Goal: Task Accomplishment & Management: Complete application form

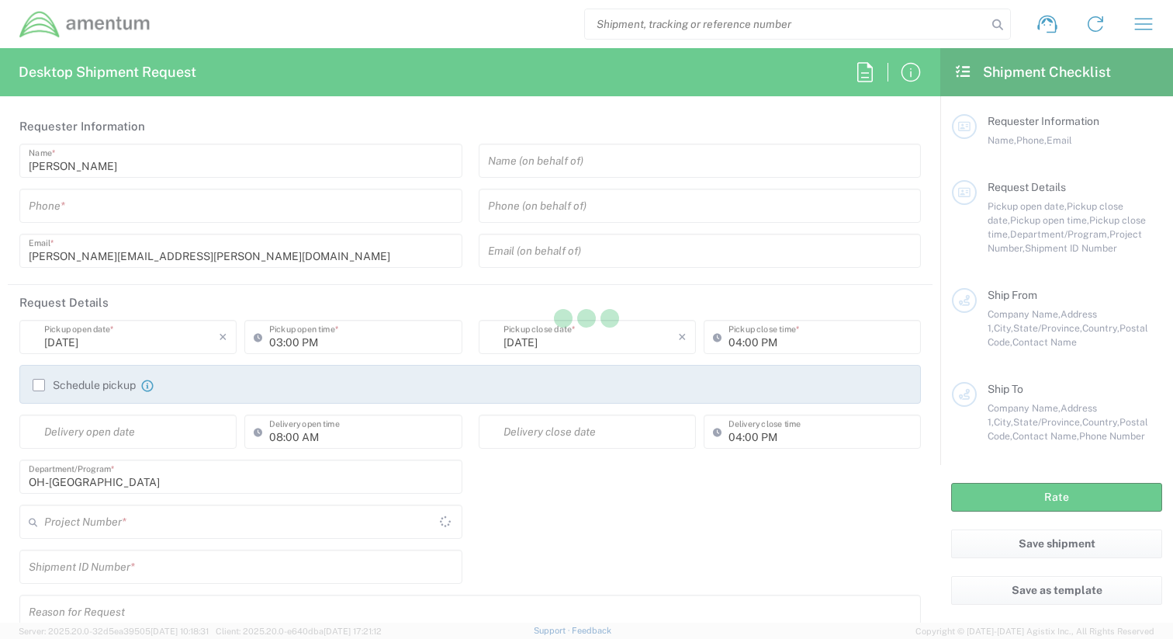
type input "[GEOGRAPHIC_DATA]"
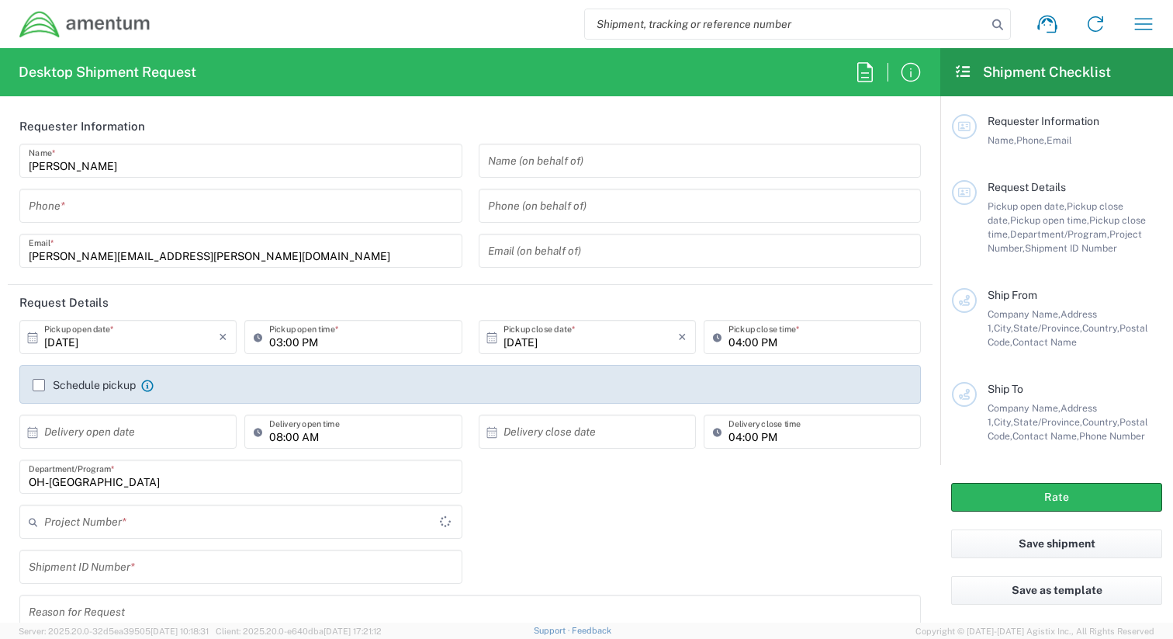
type input "OVHD.705181.00000"
click at [1154, 26] on icon "button" at bounding box center [1143, 24] width 25 height 25
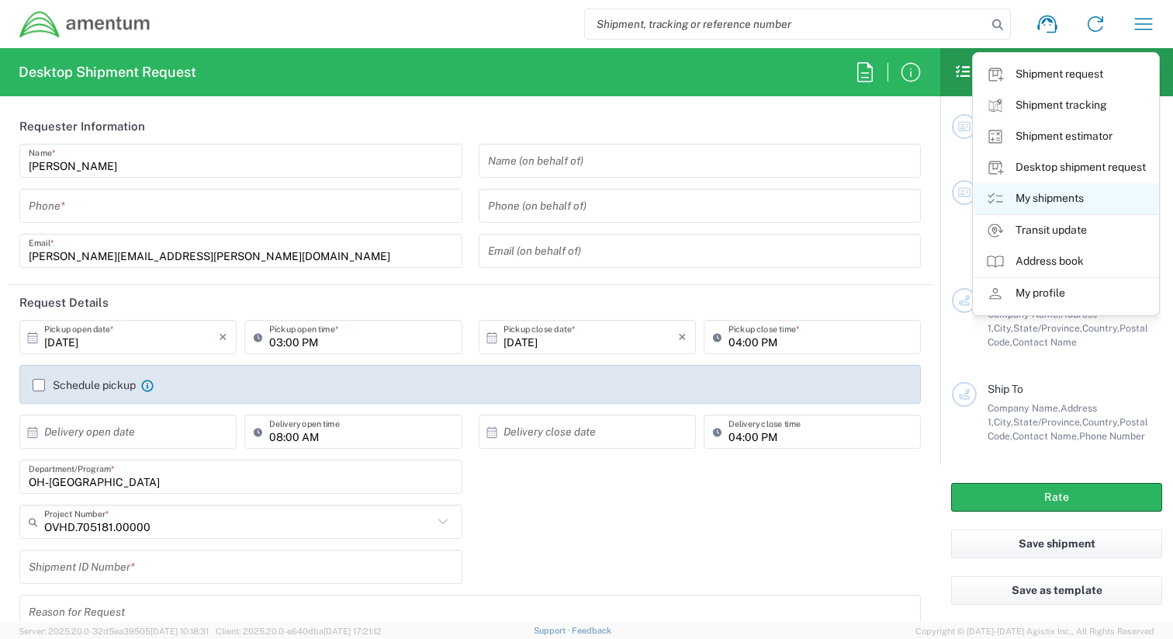
click at [1052, 199] on link "My shipments" at bounding box center [1066, 198] width 185 height 31
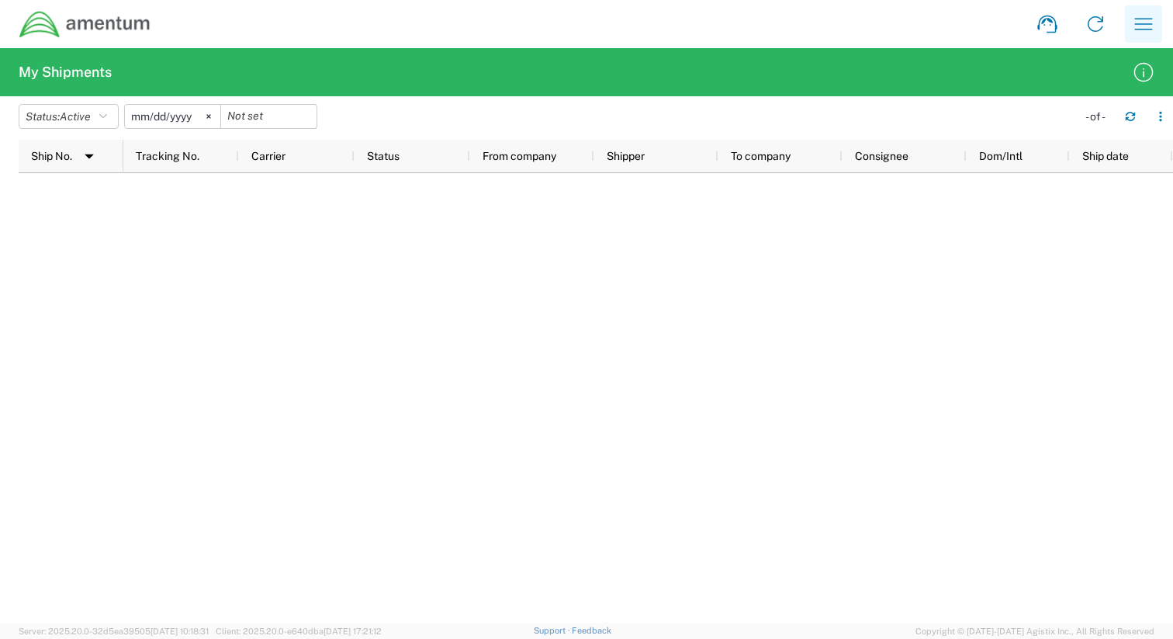
click at [1133, 29] on icon "button" at bounding box center [1143, 24] width 25 height 25
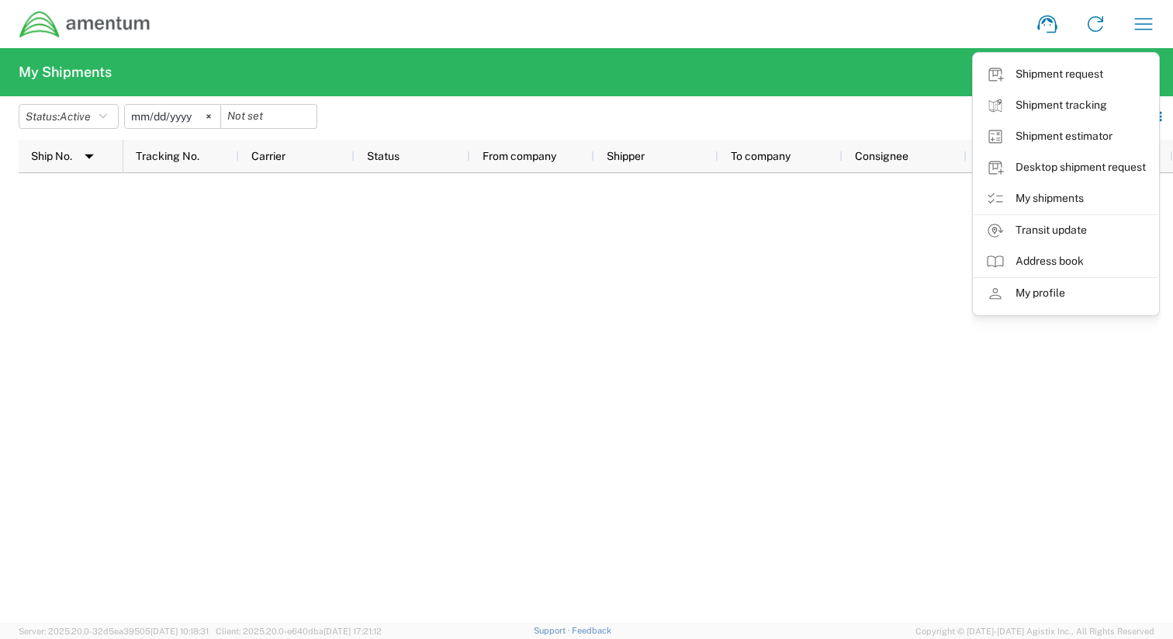
click at [661, 302] on div at bounding box center [648, 397] width 1050 height 449
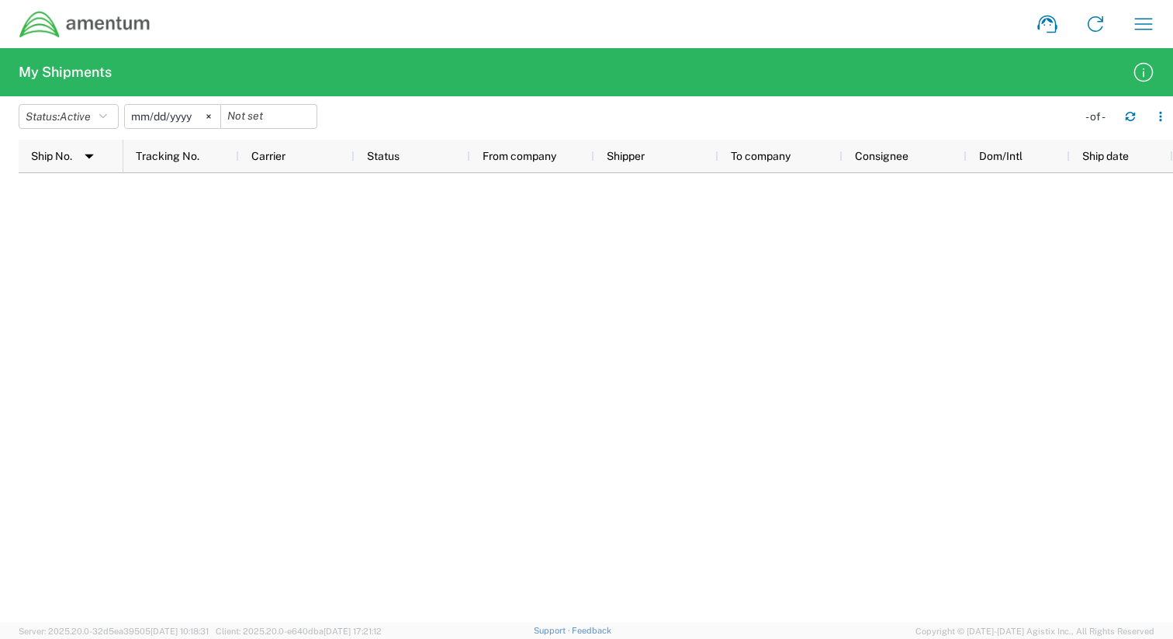
click at [213, 320] on div at bounding box center [648, 397] width 1050 height 449
click at [1147, 28] on icon "button" at bounding box center [1143, 24] width 25 height 25
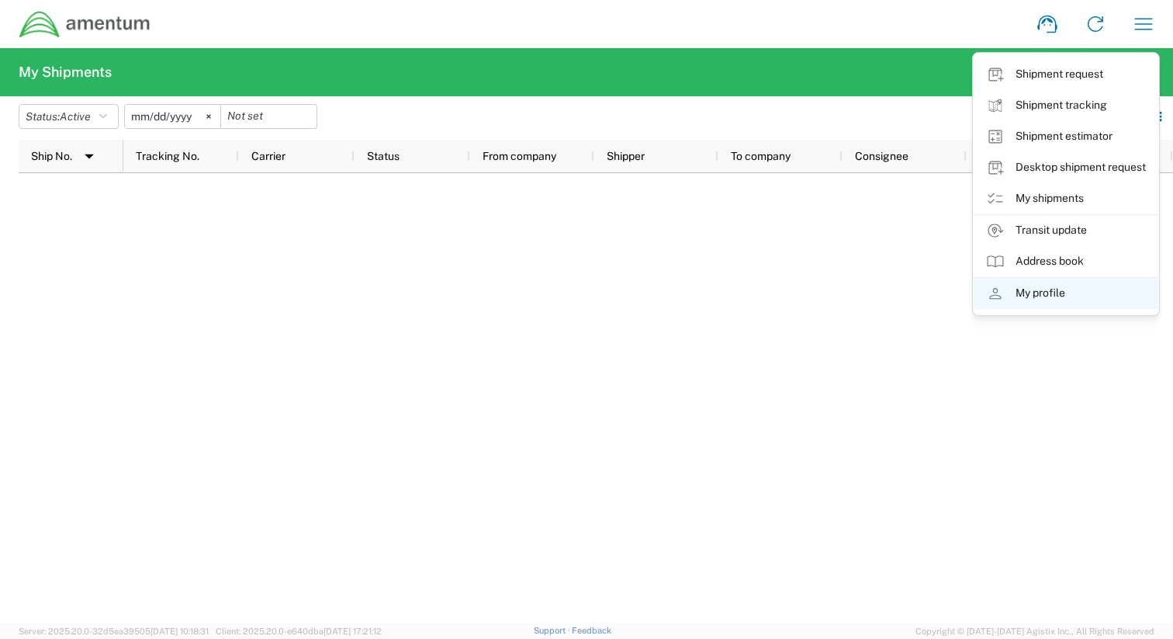
click at [1048, 296] on link "My profile" at bounding box center [1066, 293] width 185 height 31
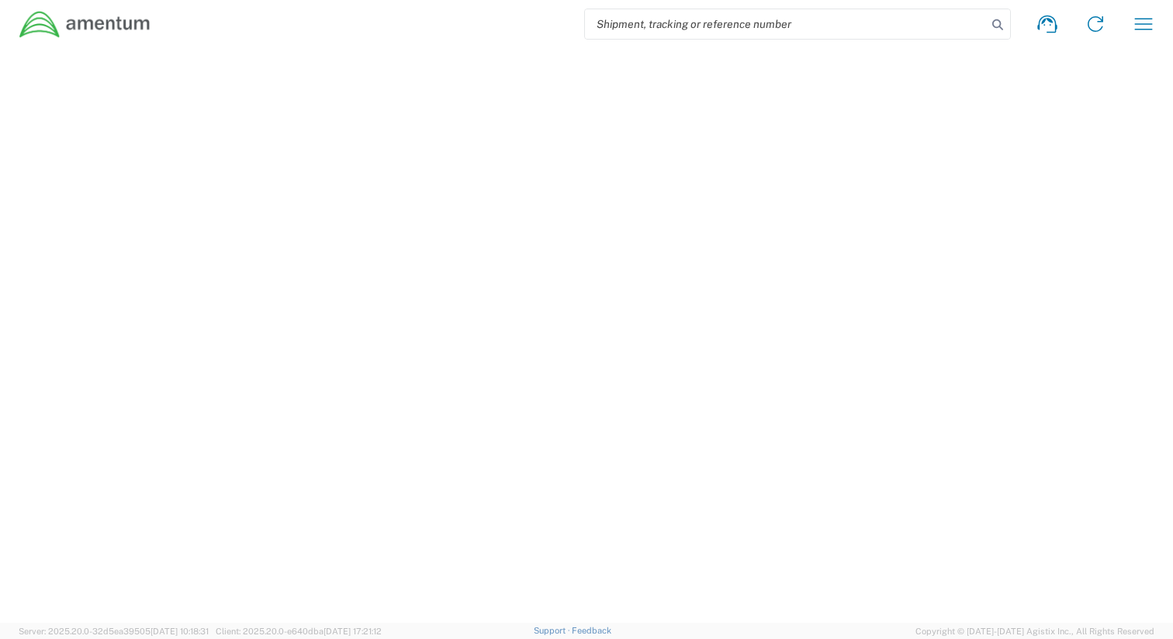
select select "US"
select select "US/Eastern"
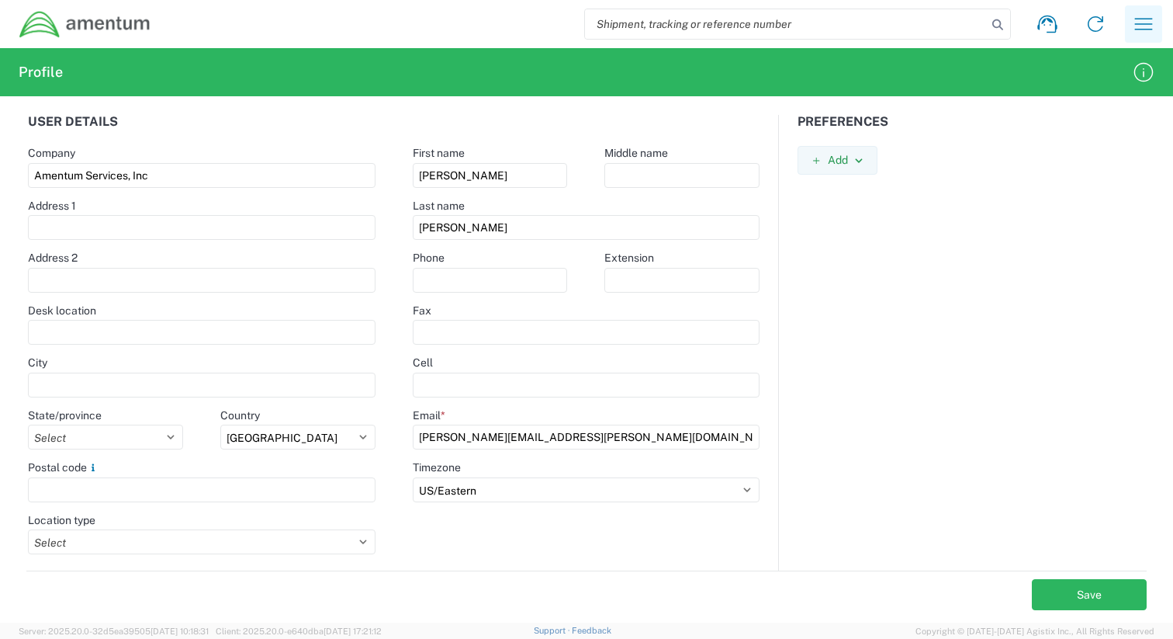
click at [1152, 28] on icon "button" at bounding box center [1143, 24] width 25 height 25
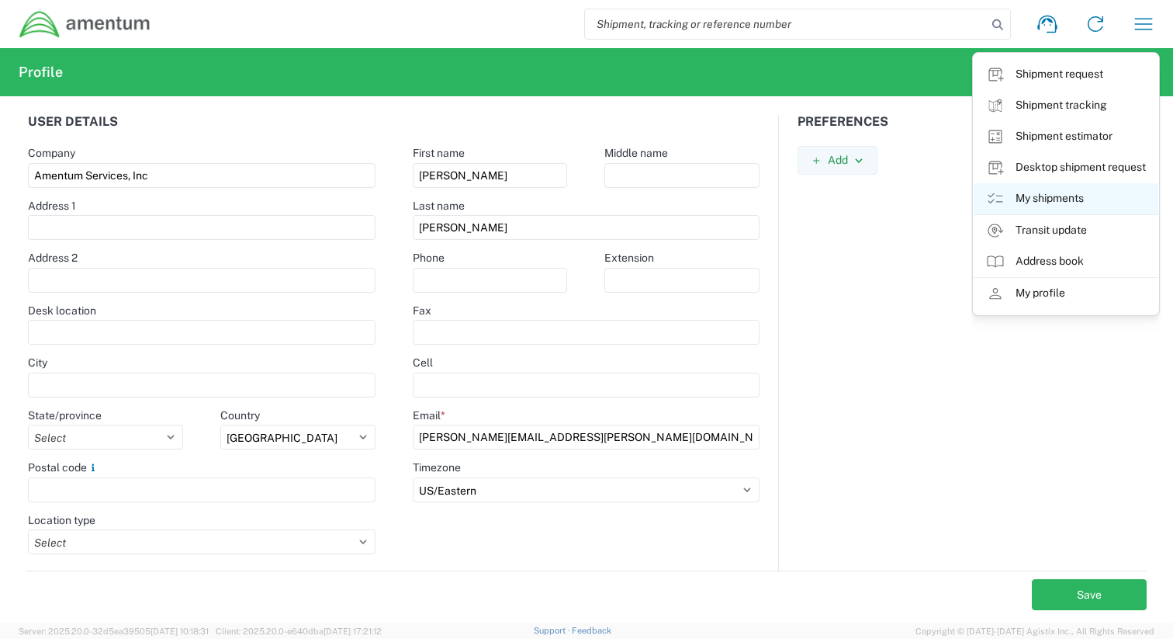
click at [1046, 196] on link "My shipments" at bounding box center [1066, 198] width 185 height 31
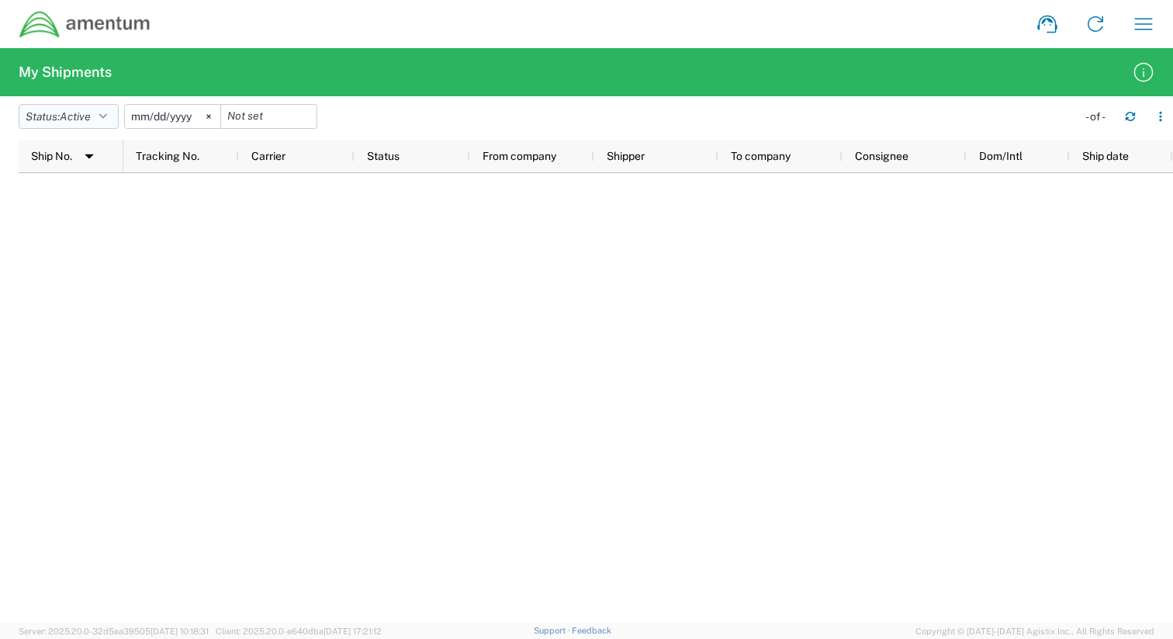
click at [78, 114] on span "Active" at bounding box center [75, 116] width 31 height 12
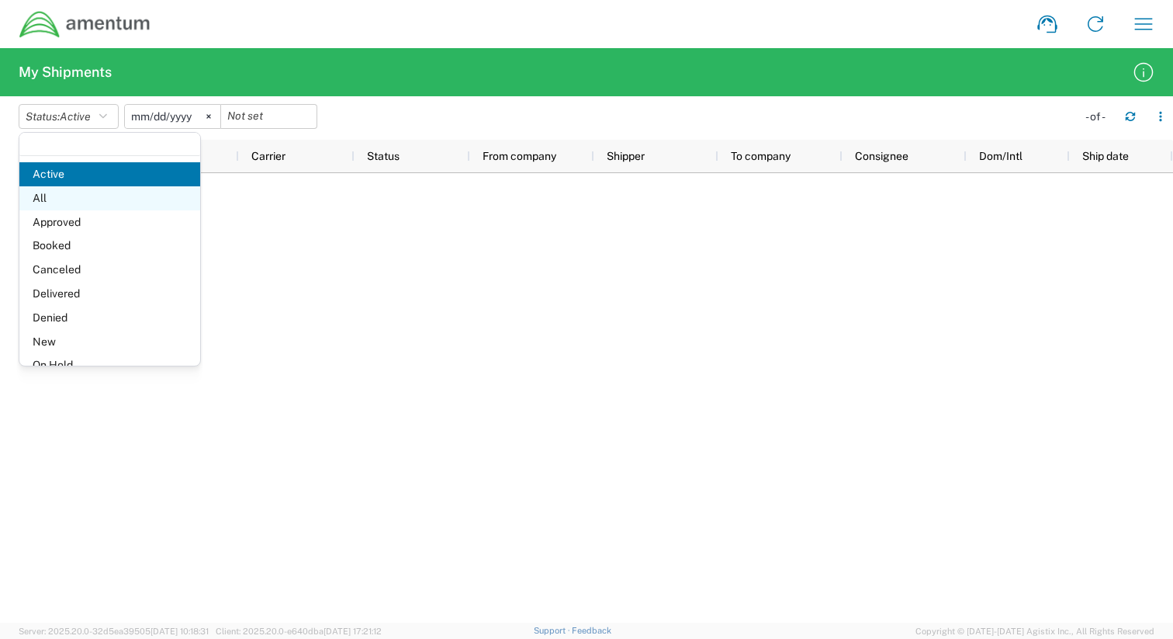
click at [85, 204] on span "All" at bounding box center [109, 198] width 181 height 24
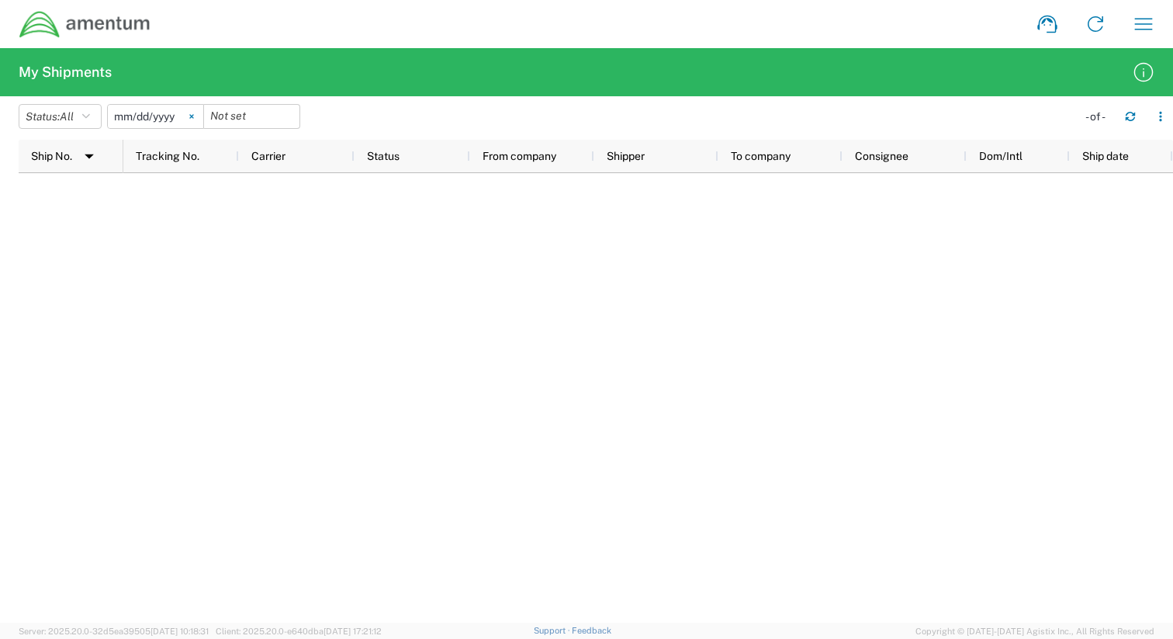
click at [193, 116] on icon at bounding box center [191, 117] width 4 height 4
click at [1154, 20] on icon "button" at bounding box center [1143, 24] width 25 height 25
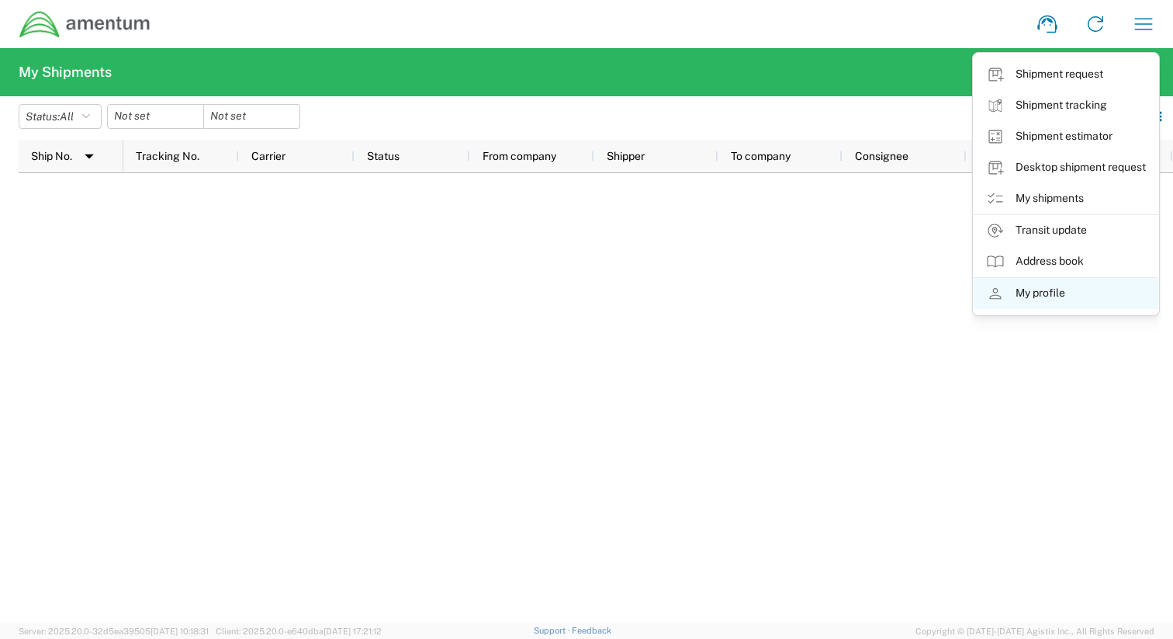
click at [1024, 297] on link "My profile" at bounding box center [1066, 293] width 185 height 31
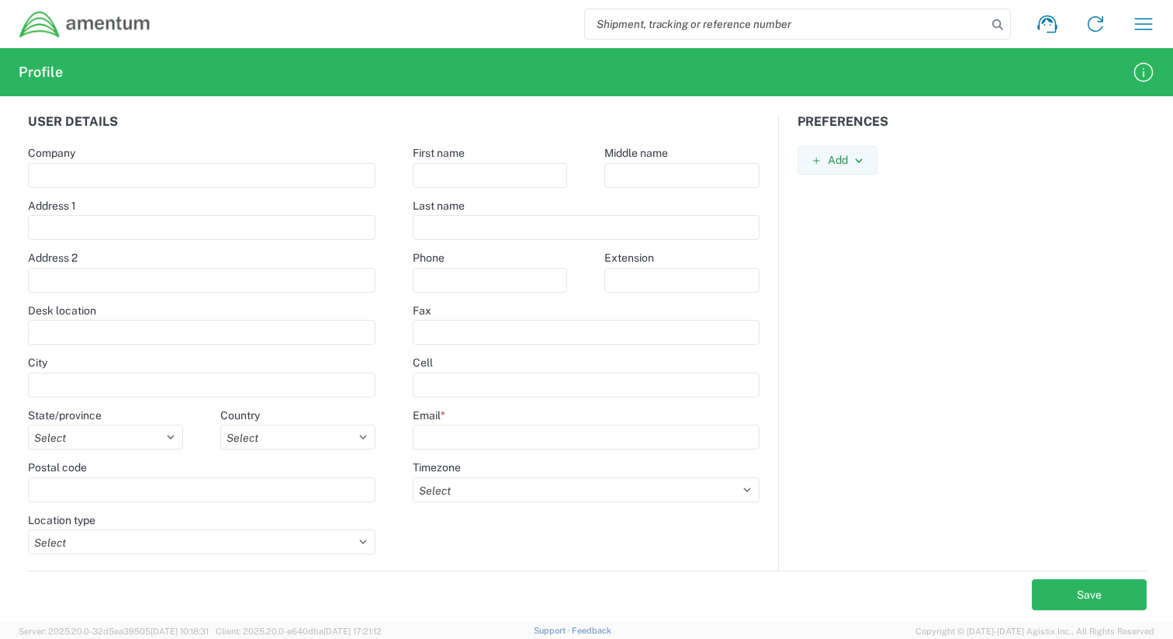
type input "Amentum Services, Inc"
select select
select select "US"
select select
type input "[PERSON_NAME]"
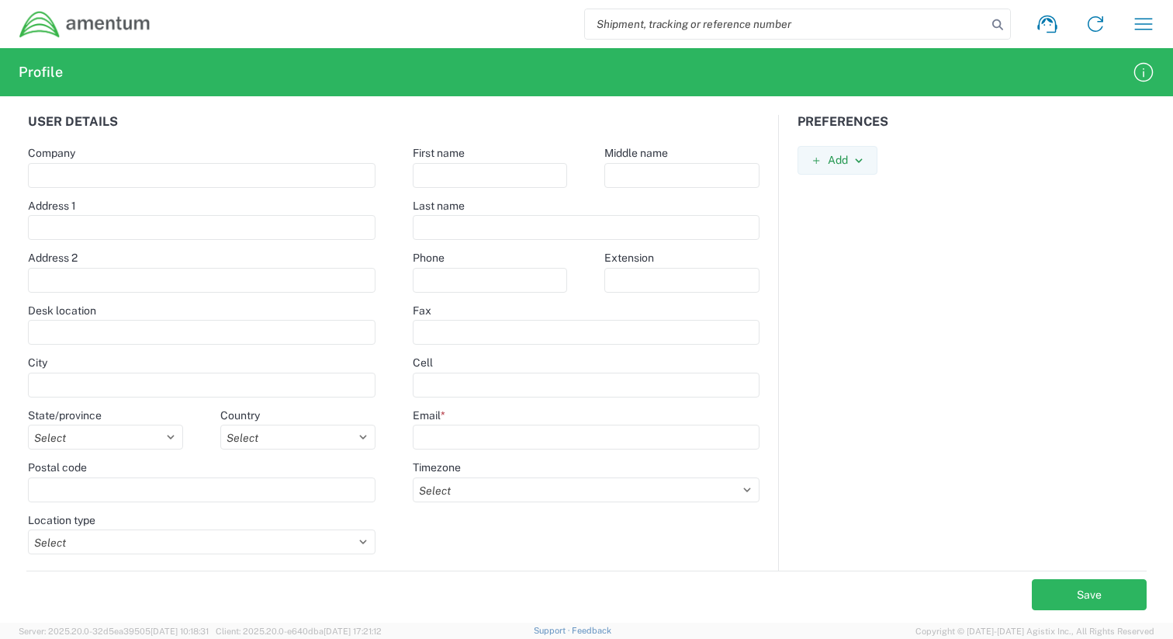
type input "[PERSON_NAME]"
type input "[PERSON_NAME][EMAIL_ADDRESS][PERSON_NAME][DOMAIN_NAME]"
select select "US/Eastern"
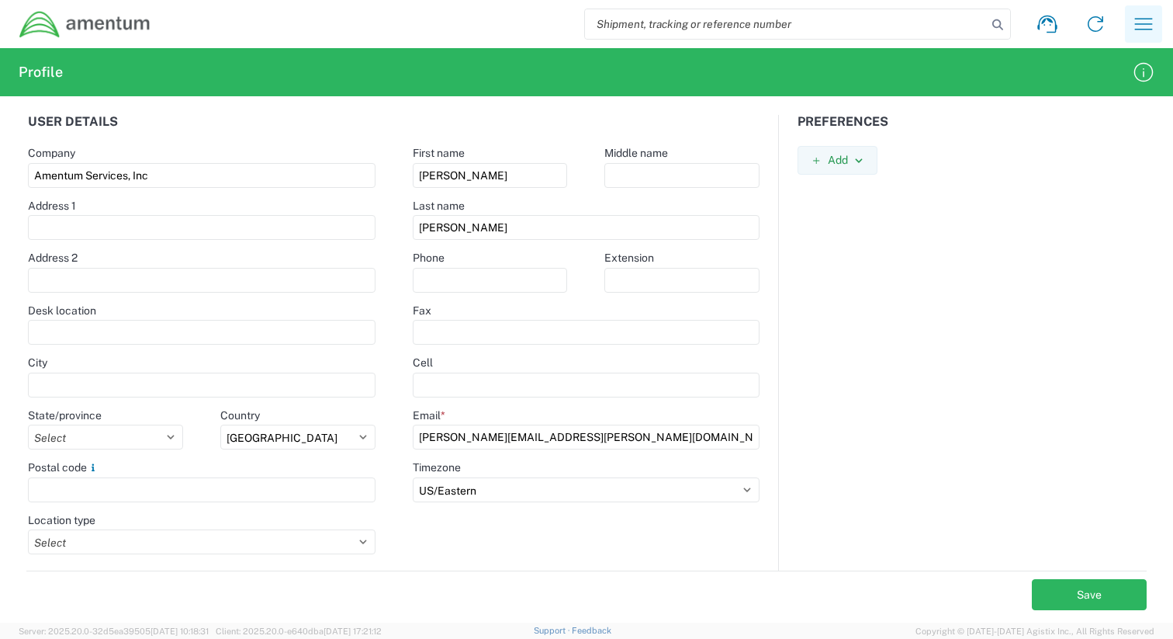
click at [1149, 16] on icon "button" at bounding box center [1143, 24] width 25 height 25
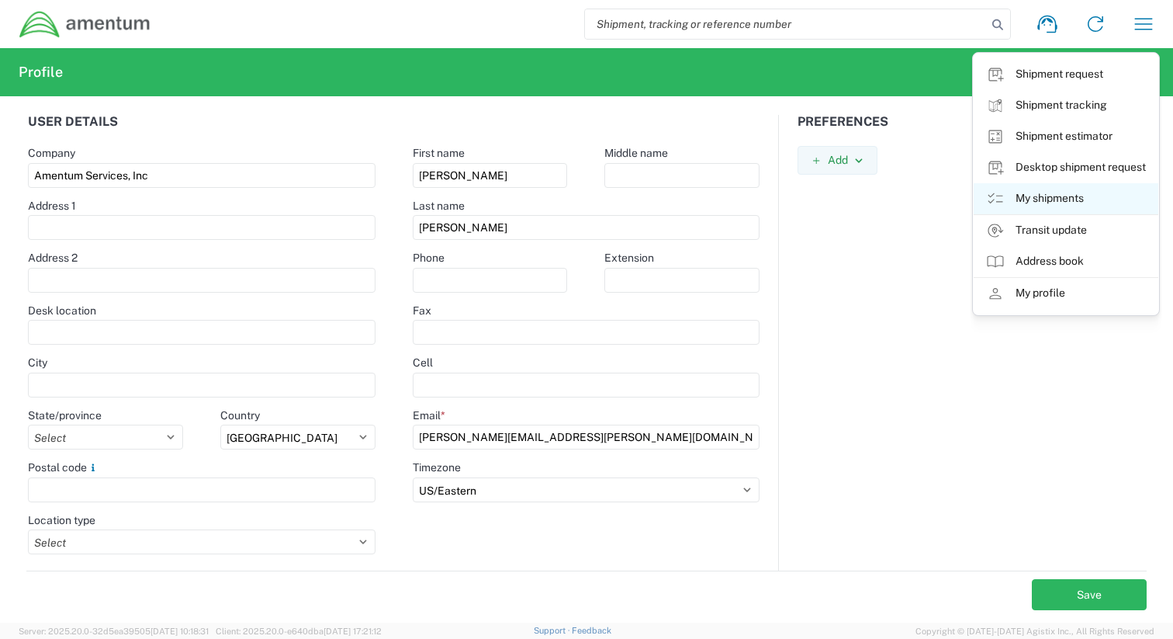
click at [1038, 202] on link "My shipments" at bounding box center [1066, 198] width 185 height 31
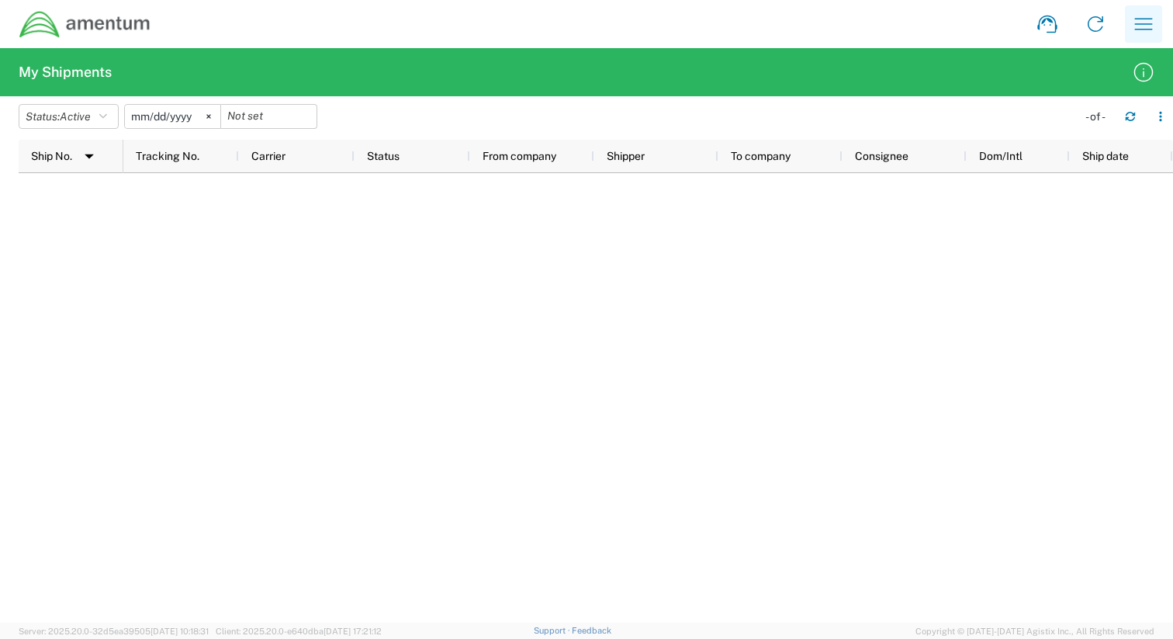
click at [1149, 20] on icon "button" at bounding box center [1143, 24] width 25 height 25
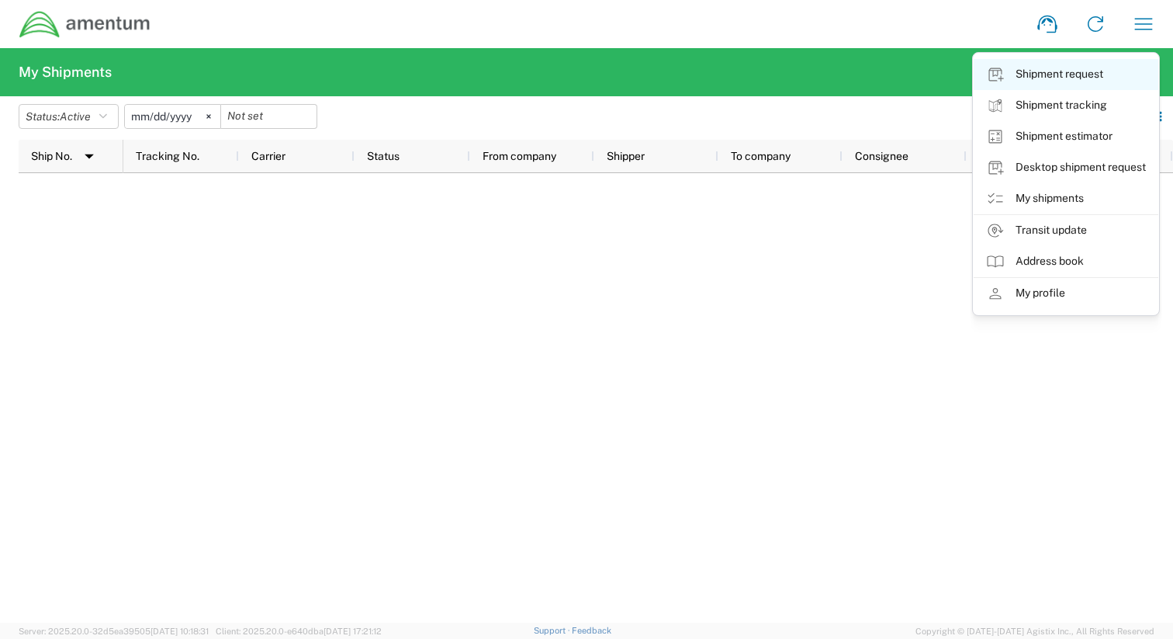
click at [1082, 64] on link "Shipment request" at bounding box center [1066, 74] width 185 height 31
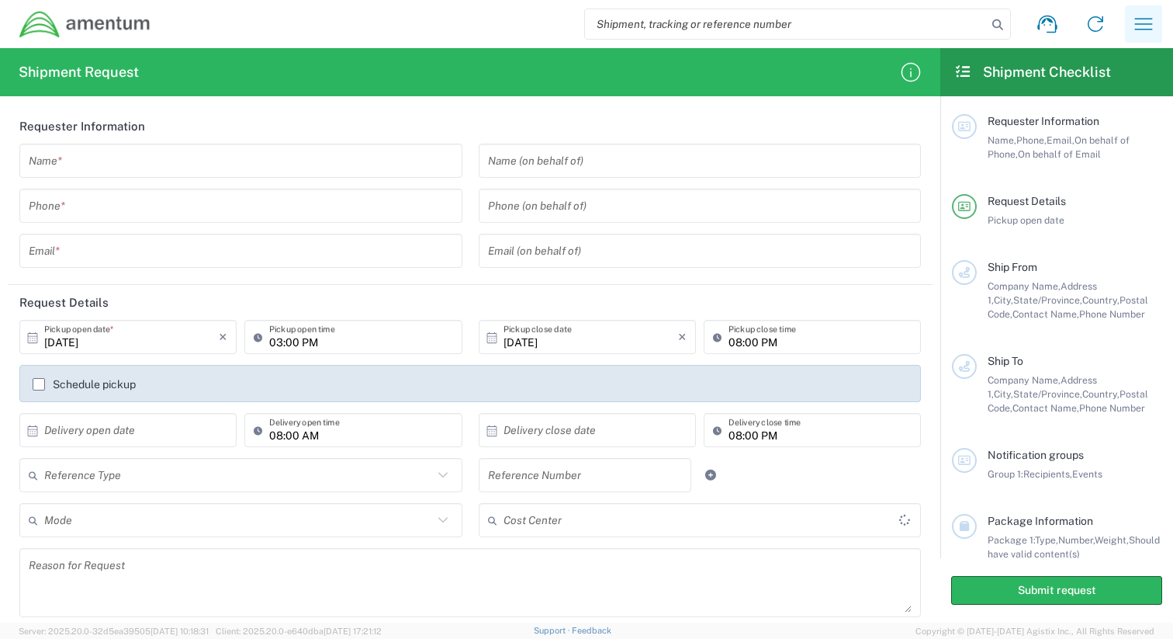
click at [1145, 28] on icon "button" at bounding box center [1143, 24] width 25 height 25
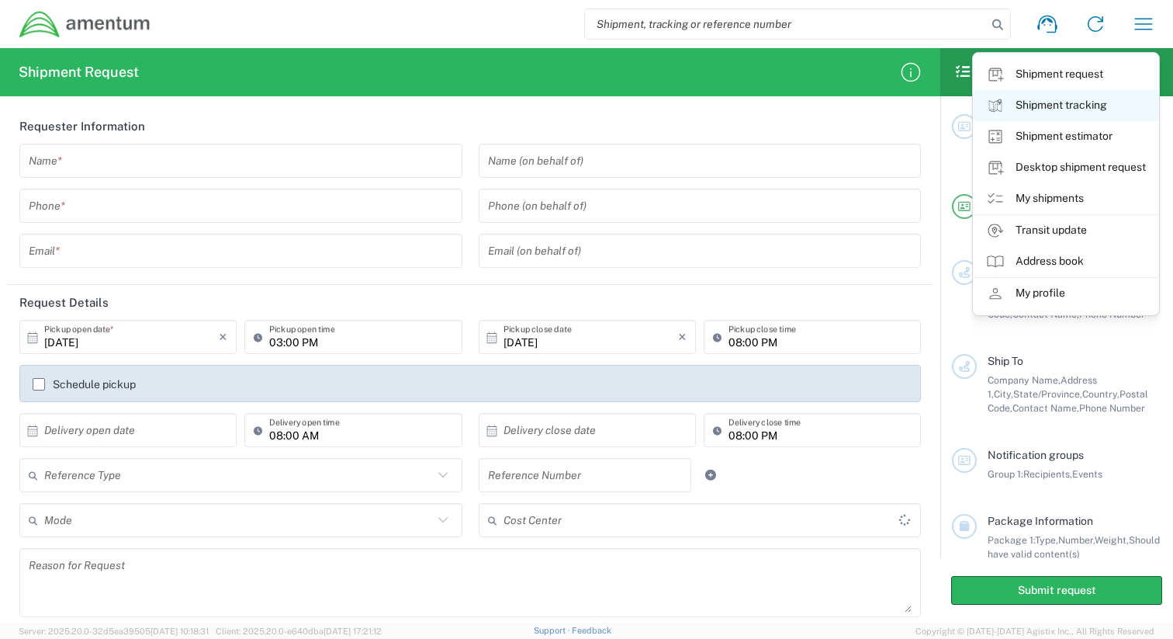
click at [1065, 103] on link "Shipment tracking" at bounding box center [1066, 105] width 185 height 31
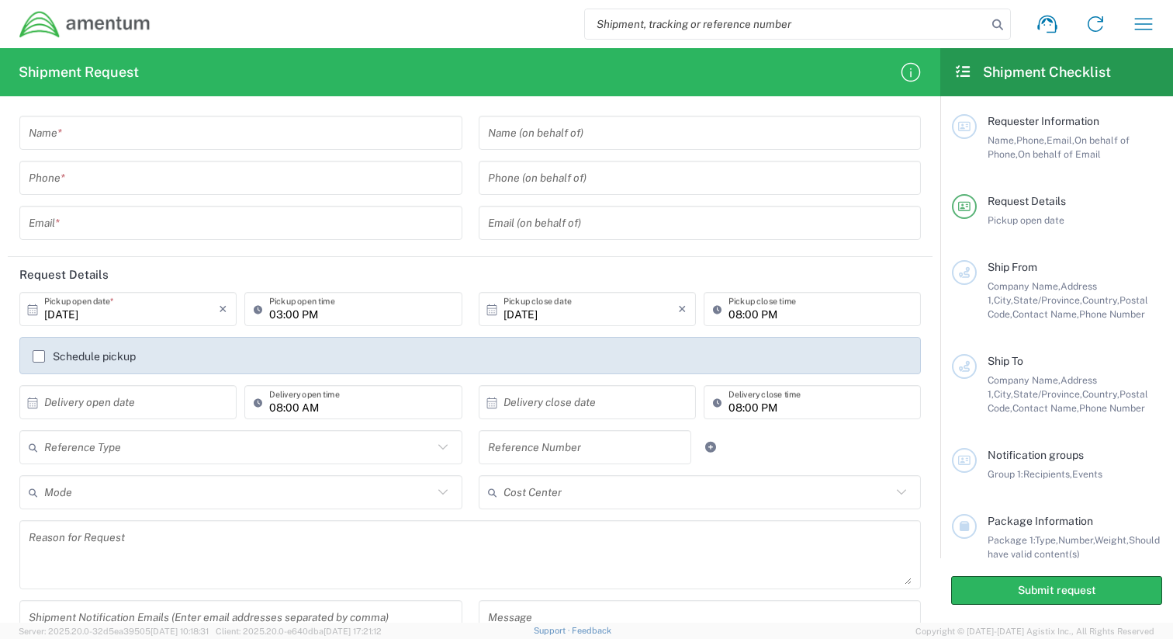
scroll to position [32, 0]
